Goal: Understand process/instructions: Learn how to perform a task or action

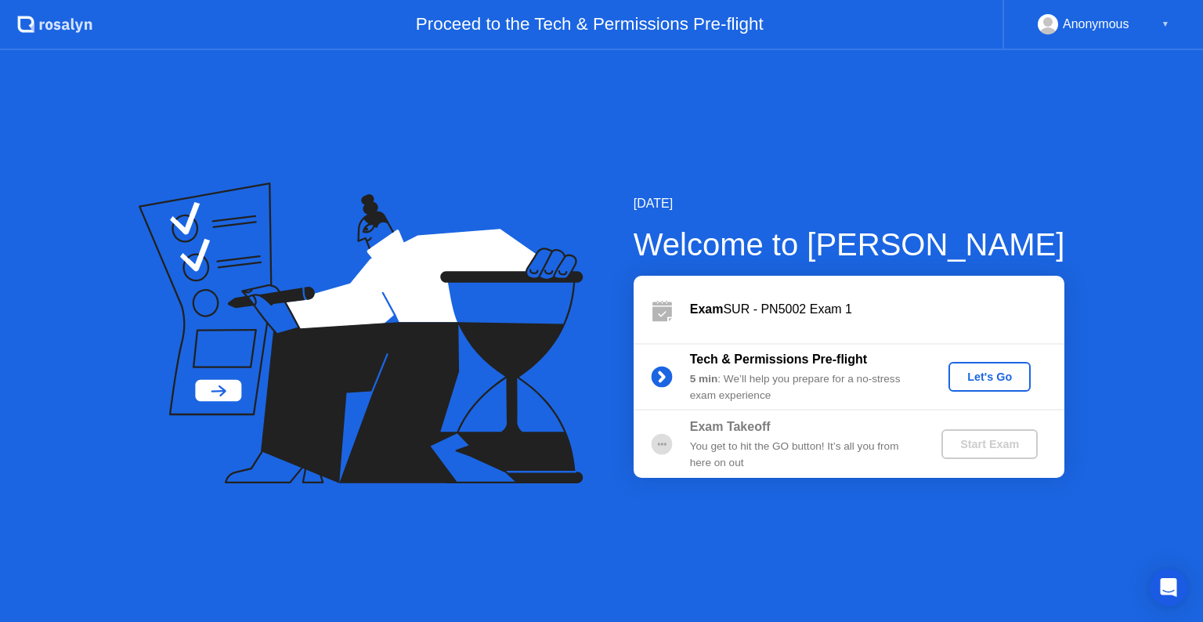
click at [1002, 390] on button "Let's Go" at bounding box center [989, 377] width 82 height 30
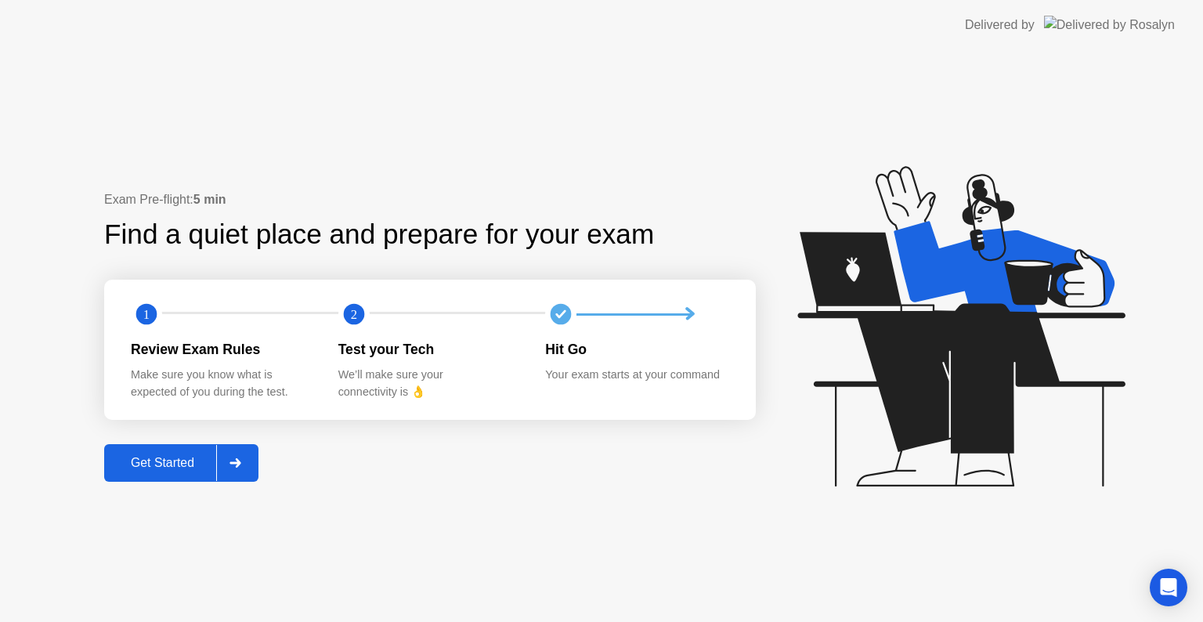
click at [235, 451] on div at bounding box center [235, 463] width 38 height 36
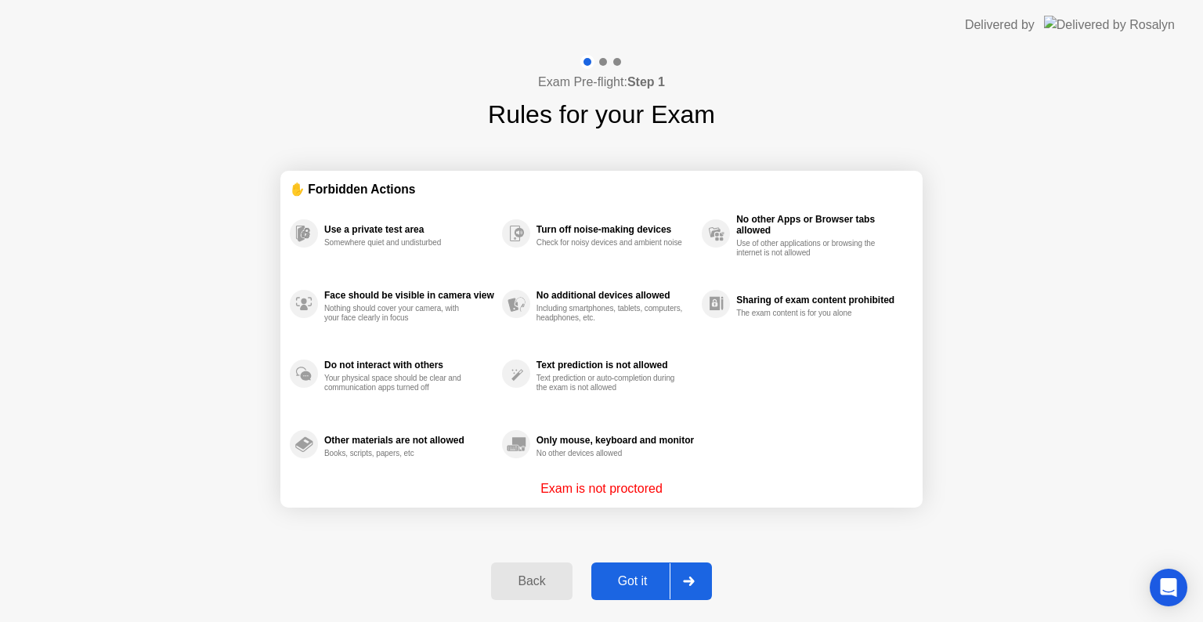
click at [677, 584] on div at bounding box center [689, 581] width 38 height 36
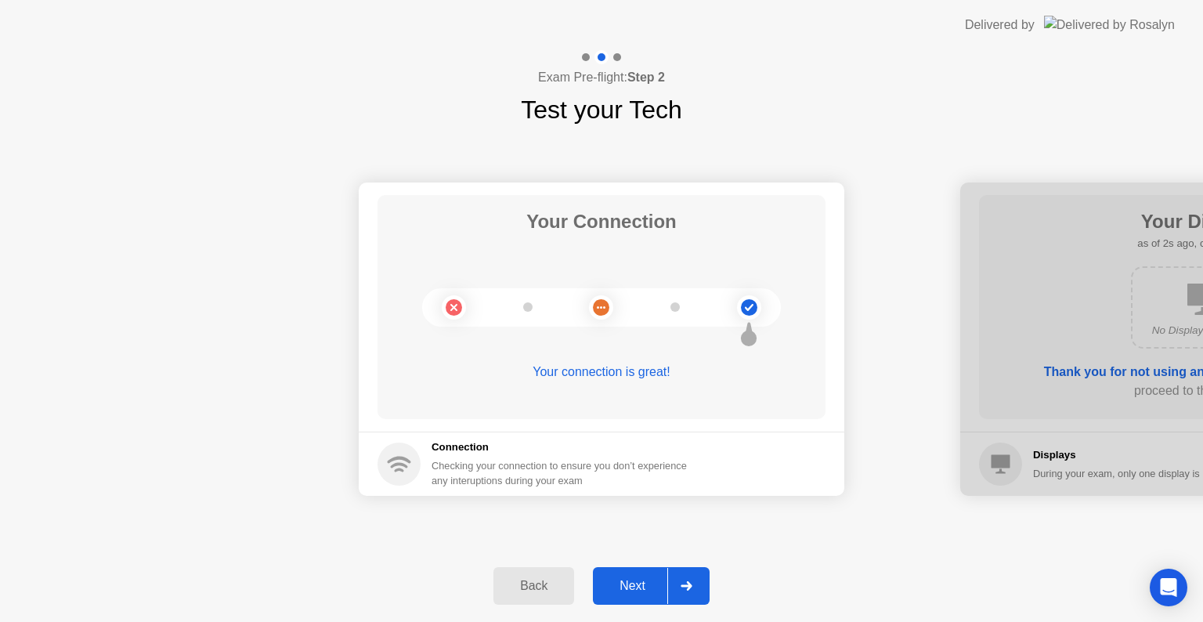
click at [677, 584] on div at bounding box center [686, 586] width 38 height 36
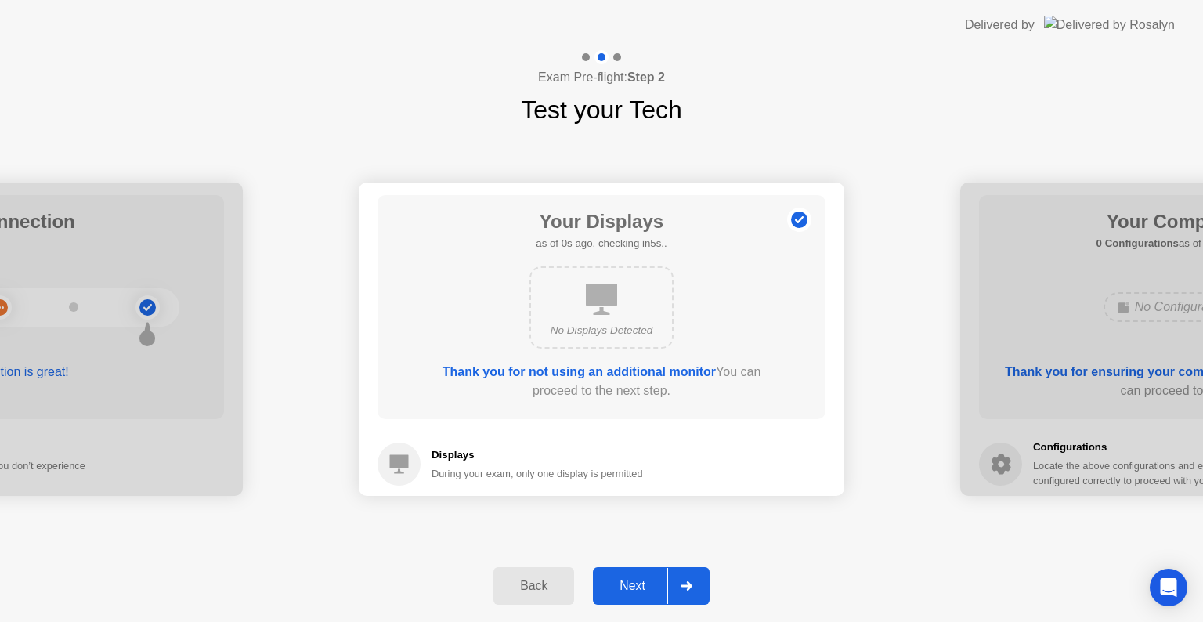
click at [677, 584] on div at bounding box center [686, 586] width 38 height 36
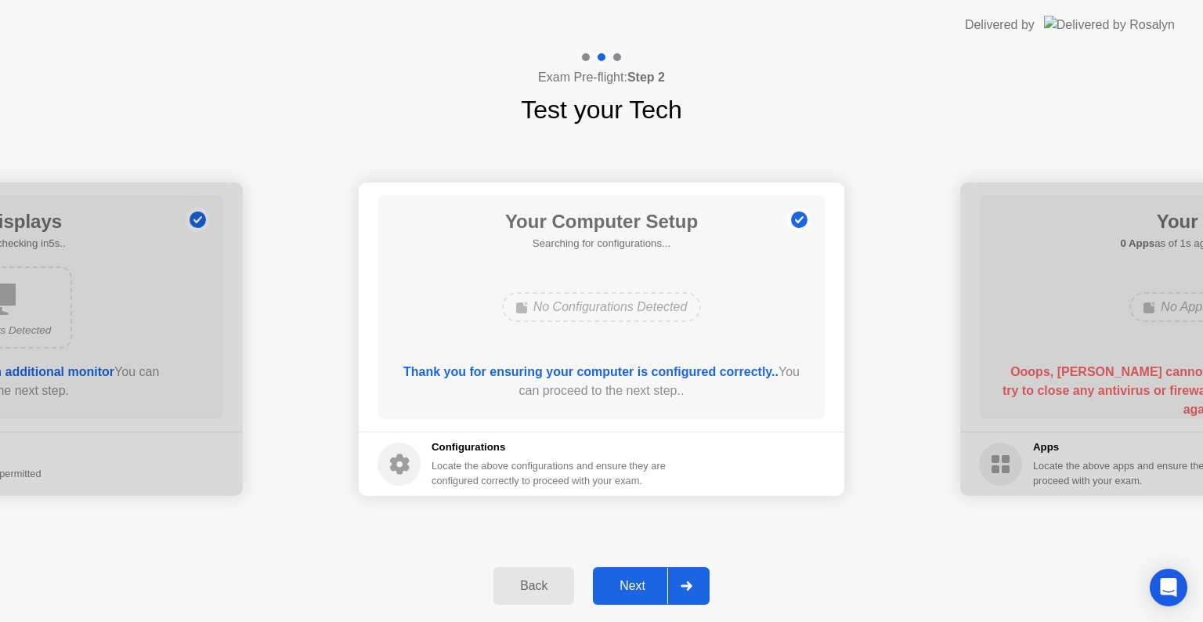
click at [677, 584] on div at bounding box center [686, 586] width 38 height 36
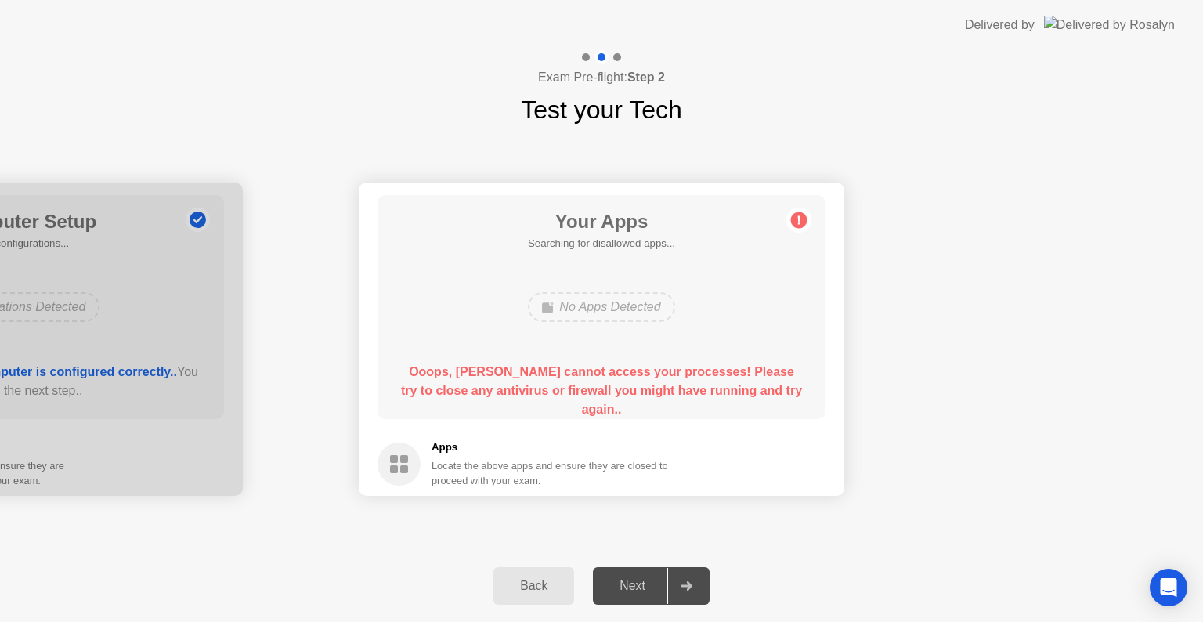
click at [677, 584] on div at bounding box center [686, 586] width 38 height 36
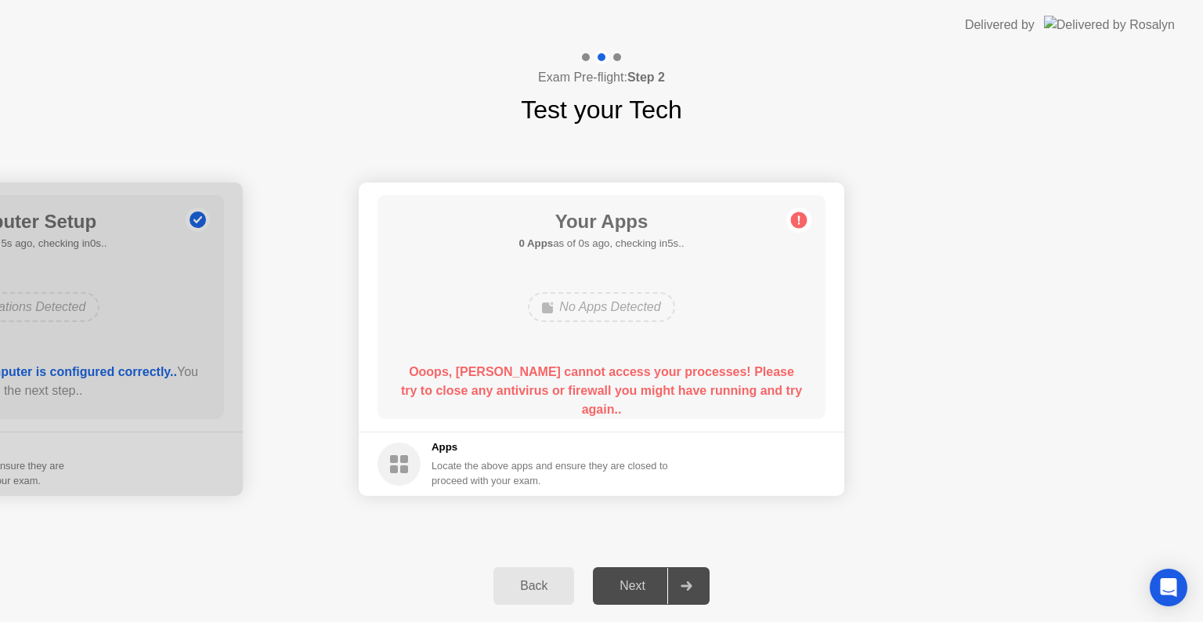
click at [684, 588] on icon at bounding box center [686, 585] width 12 height 9
click at [523, 440] on h5 "Apps" at bounding box center [549, 447] width 237 height 16
click at [693, 589] on div at bounding box center [686, 586] width 38 height 36
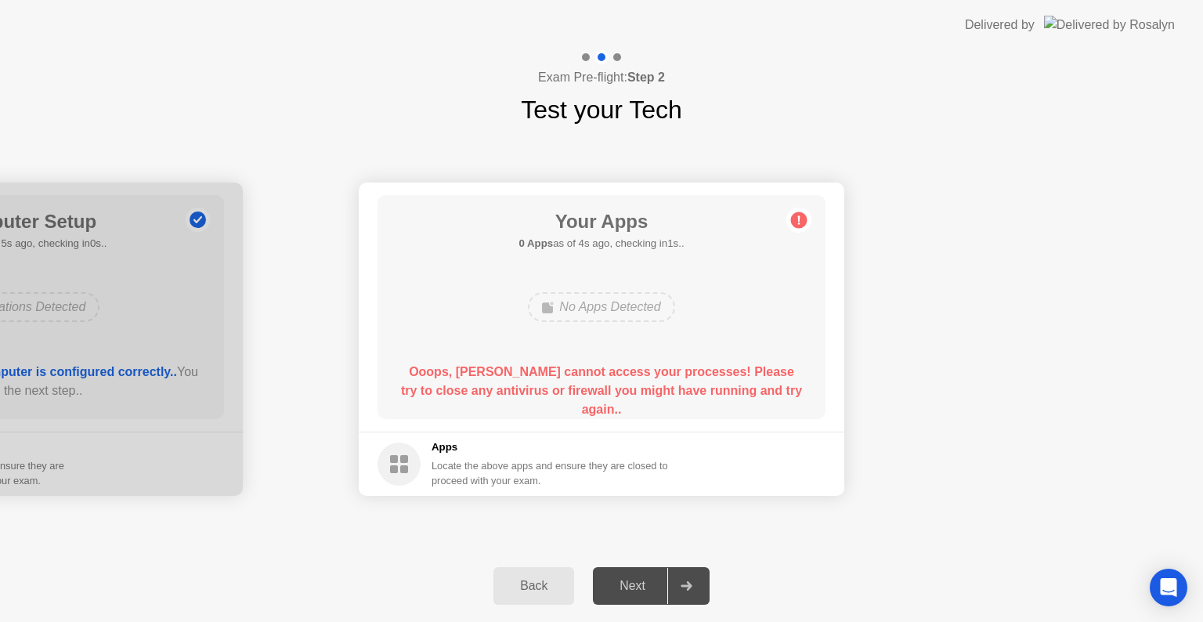
click at [885, 579] on div "Back Next" at bounding box center [601, 586] width 1203 height 72
click at [426, 65] on div "Exam Pre-flight: Step 2 Test your Tech" at bounding box center [601, 89] width 1203 height 78
click at [402, 460] on rect at bounding box center [404, 459] width 8 height 8
click at [453, 464] on div "Locate the above apps and ensure they are closed to proceed with your exam." at bounding box center [549, 473] width 237 height 30
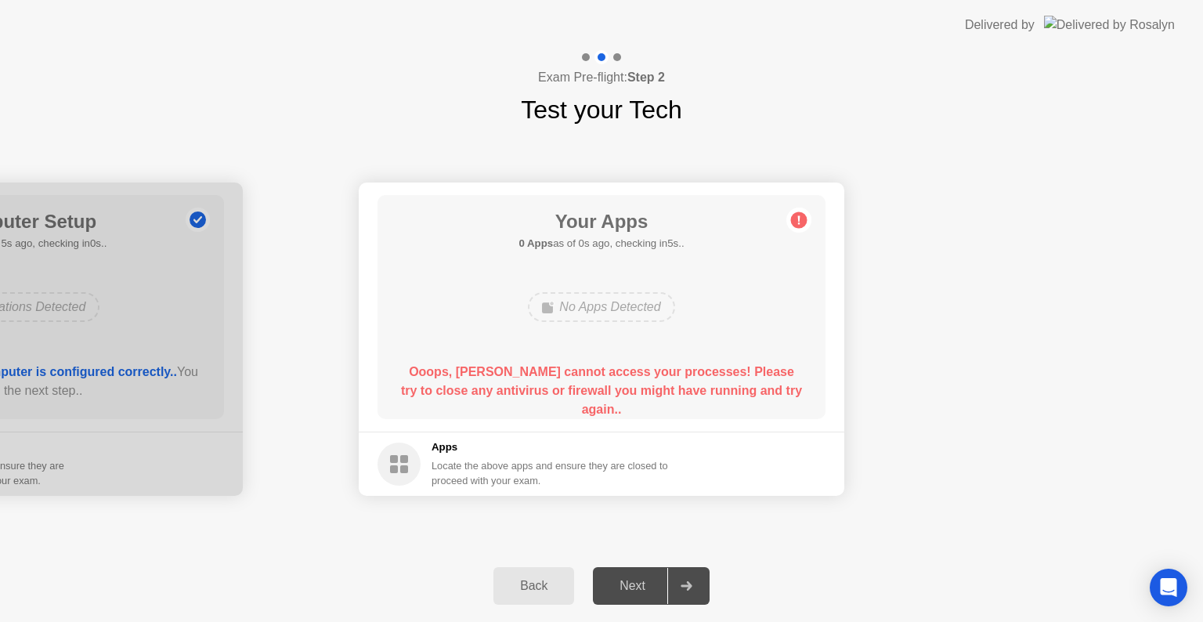
click at [803, 219] on circle at bounding box center [799, 220] width 16 height 16
